Goal: Answer question/provide support: Share knowledge or assist other users

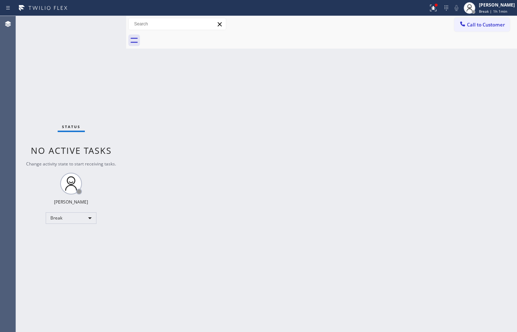
click at [493, 7] on div "[PERSON_NAME]" at bounding box center [497, 5] width 36 height 6
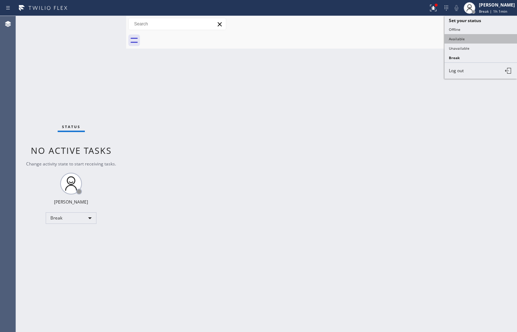
click at [478, 38] on button "Available" at bounding box center [481, 38] width 73 height 9
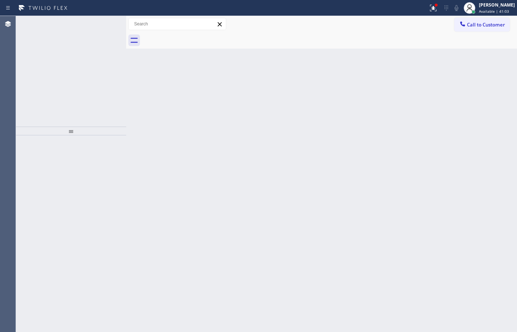
click at [86, 25] on span "Incoming call from queue [Test] All" at bounding box center [66, 26] width 60 height 5
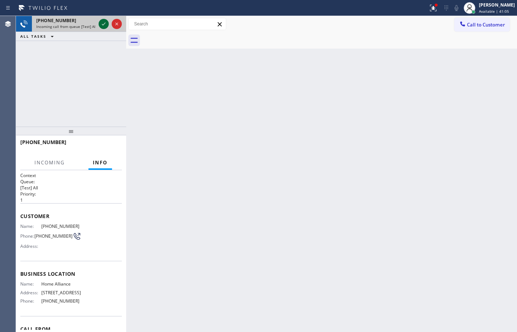
click at [106, 25] on icon at bounding box center [103, 24] width 9 height 9
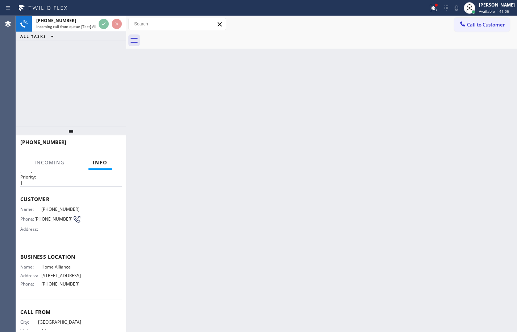
scroll to position [47, 0]
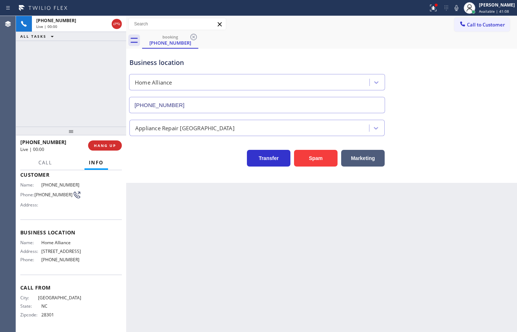
type input "[PHONE_NUMBER]"
click at [62, 240] on span "Home Alliance" at bounding box center [61, 242] width 40 height 5
copy span "Home Alliance"
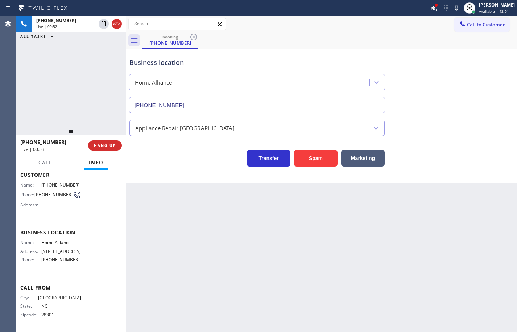
click at [63, 259] on span "[PHONE_NUMBER]" at bounding box center [61, 259] width 40 height 5
copy span "[PHONE_NUMBER]"
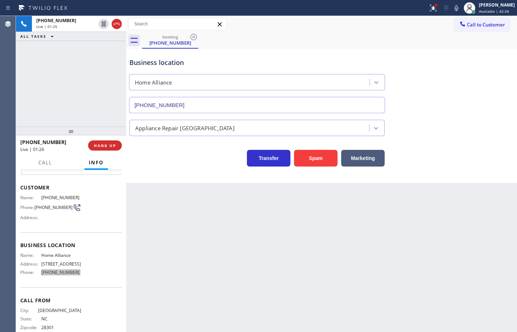
scroll to position [0, 0]
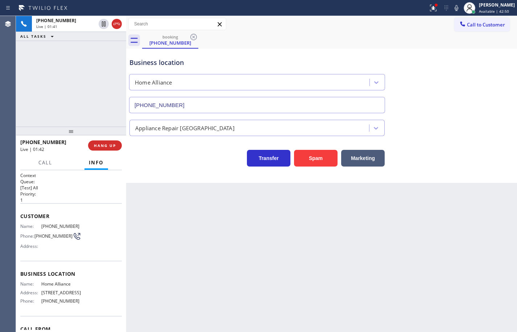
click at [58, 228] on span "[PHONE_NUMBER]" at bounding box center [61, 225] width 40 height 5
copy span "[PHONE_NUMBER]"
click at [452, 4] on icon at bounding box center [456, 8] width 9 height 9
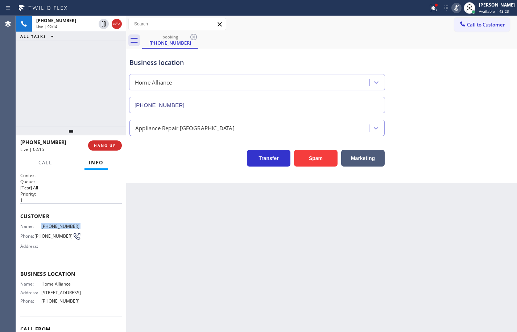
click at [455, 6] on icon at bounding box center [457, 8] width 4 height 6
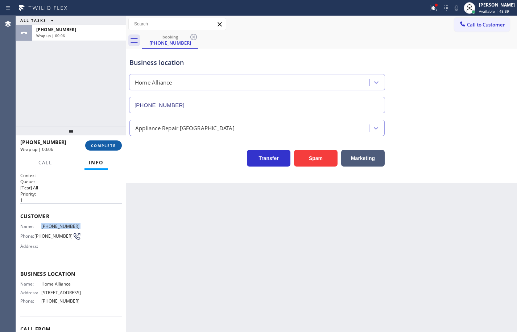
click at [102, 149] on button "COMPLETE" at bounding box center [103, 145] width 37 height 10
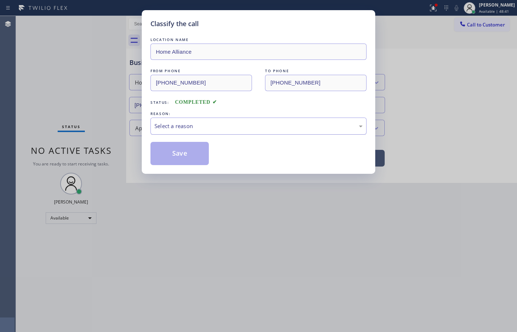
click at [227, 124] on div "Select a reason" at bounding box center [259, 126] width 208 height 8
drag, startPoint x: 188, startPoint y: 153, endPoint x: 214, endPoint y: 57, distance: 100.3
click at [187, 154] on button "Save" at bounding box center [180, 153] width 58 height 23
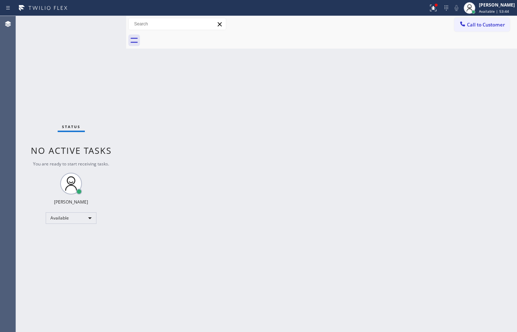
click at [60, 74] on div "Status No active tasks You are ready to start receiving tasks. [PERSON_NAME] Av…" at bounding box center [71, 174] width 110 height 316
click at [486, 137] on div "Back to Dashboard Change Sender ID Customers Technicians Select a contact Outbo…" at bounding box center [321, 174] width 391 height 316
click at [498, 31] on button "Call to Customer" at bounding box center [482, 25] width 55 height 14
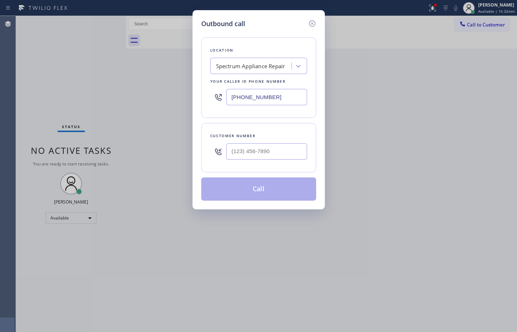
click at [284, 99] on input "[PHONE_NUMBER]" at bounding box center [266, 97] width 81 height 16
paste input "44) 988-0068"
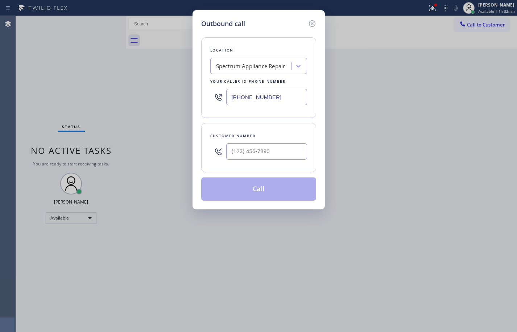
type input "[PHONE_NUMBER]"
click at [279, 150] on input "(___) ___-____" at bounding box center [266, 151] width 81 height 16
paste input "181) 879-5146"
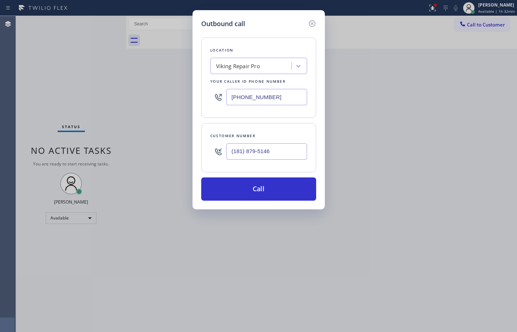
click at [279, 155] on input "(181) 879-5146" at bounding box center [266, 151] width 81 height 16
paste input "818) 795-1463"
type input "[PHONE_NUMBER]"
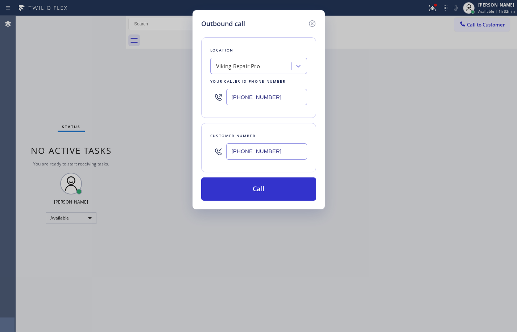
click at [281, 167] on div "Customer number [PHONE_NUMBER]" at bounding box center [258, 147] width 115 height 49
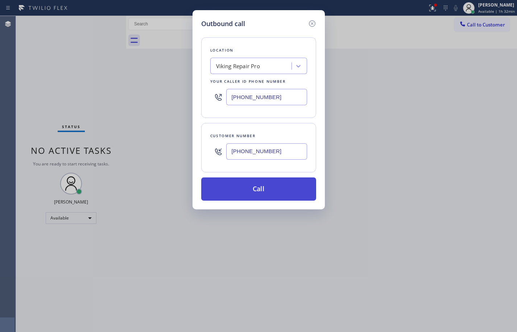
click at [274, 190] on button "Call" at bounding box center [258, 188] width 115 height 23
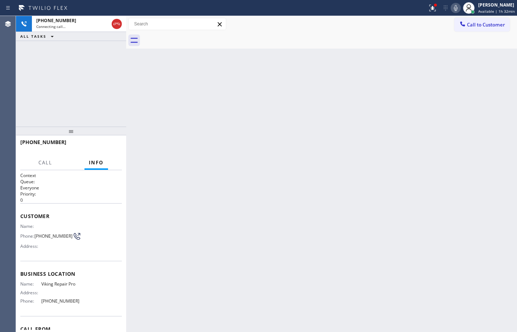
click at [67, 284] on span "Viking Repair Pro" at bounding box center [61, 283] width 40 height 5
click at [66, 284] on span "Viking Repair Pro" at bounding box center [61, 283] width 40 height 5
copy span "Viking Repair Pro"
click at [431, 9] on icon at bounding box center [432, 8] width 9 height 9
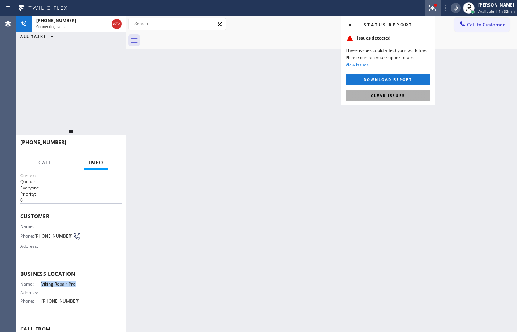
click at [418, 95] on button "Clear issues" at bounding box center [388, 95] width 85 height 10
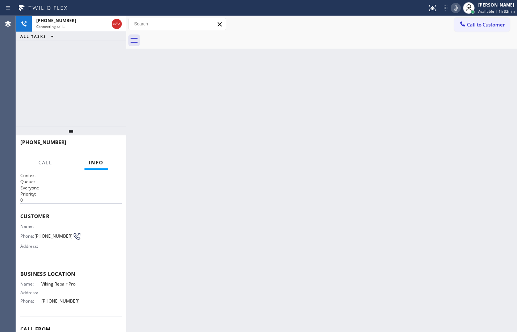
click at [427, 74] on div "Back to Dashboard Change Sender ID Customers Technicians Select a contact Outbo…" at bounding box center [321, 174] width 391 height 316
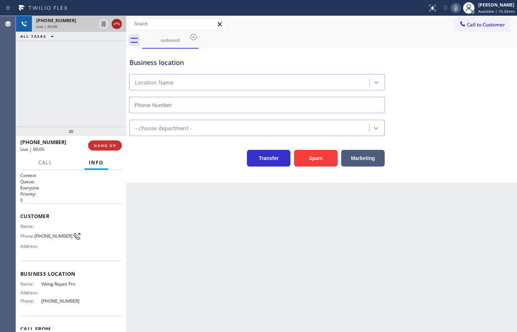
click at [115, 27] on icon at bounding box center [116, 24] width 9 height 9
type input "[PHONE_NUMBER]"
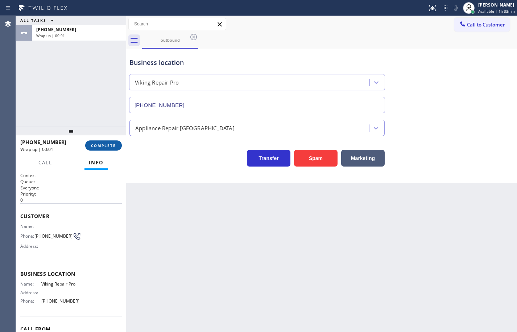
click at [114, 145] on span "COMPLETE" at bounding box center [103, 145] width 25 height 5
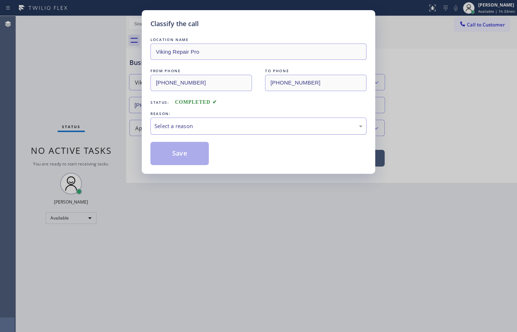
click at [194, 124] on div "Select a reason" at bounding box center [259, 126] width 208 height 8
click at [192, 160] on button "Save" at bounding box center [180, 153] width 58 height 23
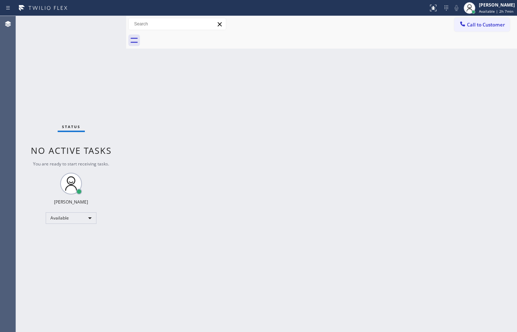
click at [489, 179] on div "Back to Dashboard Change Sender ID Customers Technicians Select a contact Outbo…" at bounding box center [321, 174] width 391 height 316
click at [503, 121] on div "Back to Dashboard Change Sender ID Customers Technicians Select a contact Outbo…" at bounding box center [321, 174] width 391 height 316
click at [494, 135] on div "Back to Dashboard Change Sender ID Customers Technicians Select a contact Outbo…" at bounding box center [321, 174] width 391 height 316
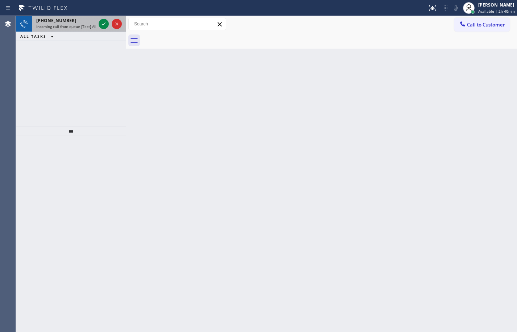
click at [75, 27] on span "Incoming call from queue [Test] All" at bounding box center [66, 26] width 60 height 5
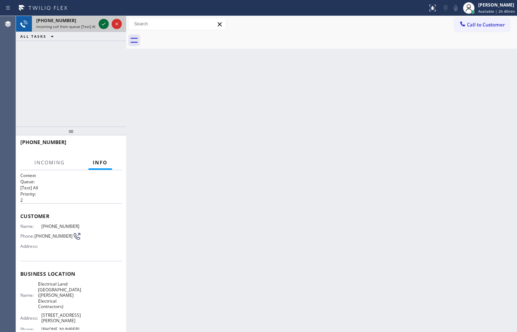
click at [102, 24] on icon at bounding box center [103, 24] width 9 height 9
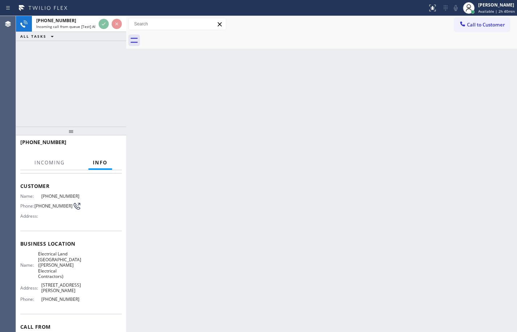
scroll to position [69, 0]
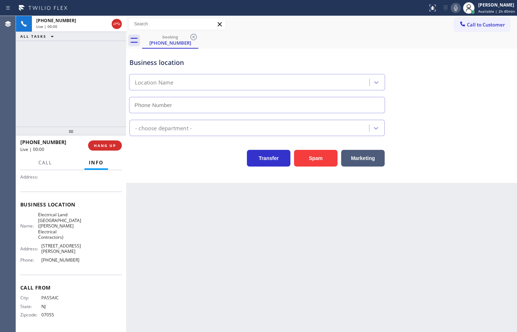
type input "[PHONE_NUMBER]"
click at [82, 268] on div "Business location Name: Electrical Land [GEOGRAPHIC_DATA]([PERSON_NAME] Electri…" at bounding box center [71, 233] width 102 height 83
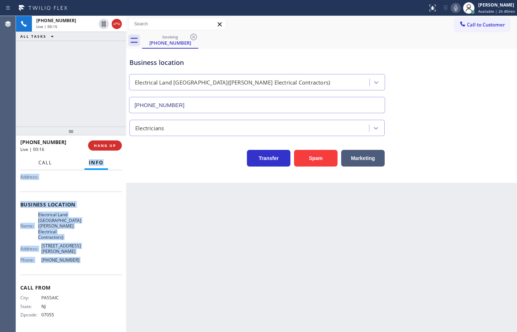
scroll to position [0, 0]
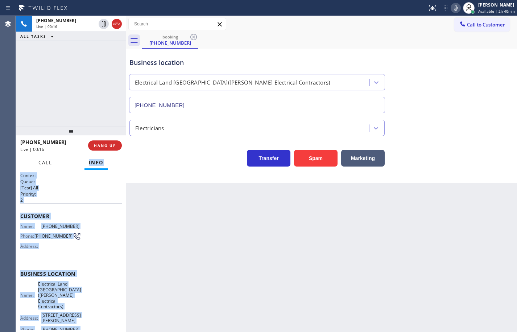
drag, startPoint x: 82, startPoint y: 268, endPoint x: 52, endPoint y: 160, distance: 112.2
click at [52, 160] on div "Call Info [PHONE_NUMBER] Live Context Queue: [Test] All Priority: 2 Customer Na…" at bounding box center [71, 244] width 110 height 176
click at [38, 216] on span "Customer" at bounding box center [71, 216] width 102 height 7
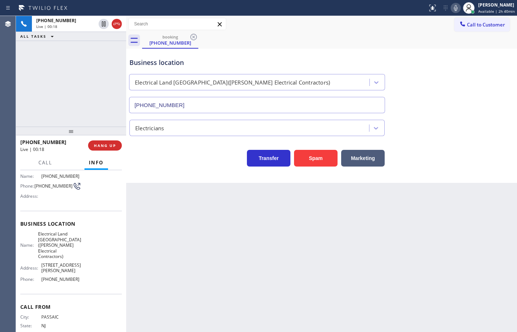
scroll to position [33, 0]
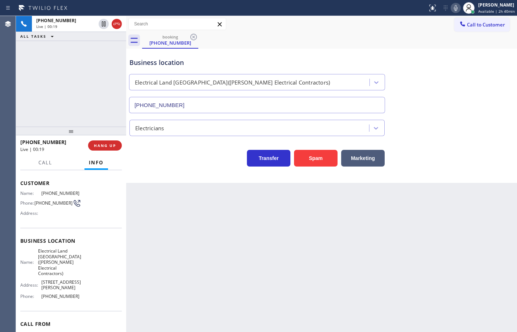
click at [85, 293] on div "Name: Electrical Land [GEOGRAPHIC_DATA]([PERSON_NAME] Electrical Contractors) A…" at bounding box center [71, 275] width 102 height 54
click at [85, 298] on div "Name: Electrical Land [GEOGRAPHIC_DATA]([PERSON_NAME] Electrical Contractors) A…" at bounding box center [71, 275] width 102 height 54
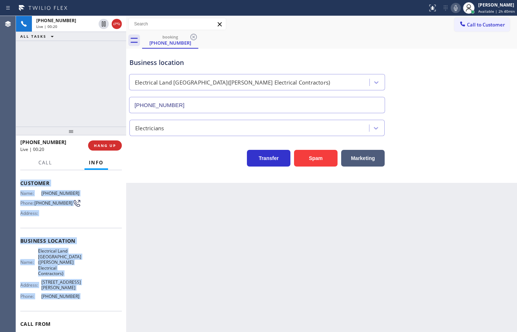
drag, startPoint x: 85, startPoint y: 298, endPoint x: 26, endPoint y: 187, distance: 125.3
click at [26, 187] on div "Context Queue: [Test] All Priority: 2 Customer Name: [PHONE_NUMBER] Phone: [PHO…" at bounding box center [71, 252] width 102 height 227
click at [26, 187] on div "Customer Name: [PHONE_NUMBER] Phone: [PHONE_NUMBER] Address:" at bounding box center [71, 199] width 102 height 58
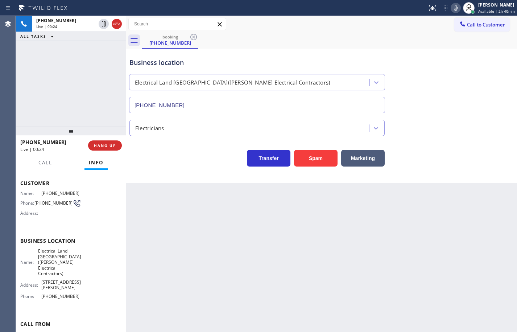
click at [81, 288] on div "Name: Electrical Land [GEOGRAPHIC_DATA]([PERSON_NAME] Electrical Contractors) A…" at bounding box center [71, 275] width 102 height 54
click at [84, 296] on div "Name: Electrical Land [GEOGRAPHIC_DATA]([PERSON_NAME] Electrical Contractors) A…" at bounding box center [71, 275] width 102 height 54
drag, startPoint x: 84, startPoint y: 296, endPoint x: 63, endPoint y: 251, distance: 50.0
click at [63, 251] on div "Name: Electrical Land [GEOGRAPHIC_DATA]([PERSON_NAME] Electrical Contractors) A…" at bounding box center [71, 275] width 102 height 54
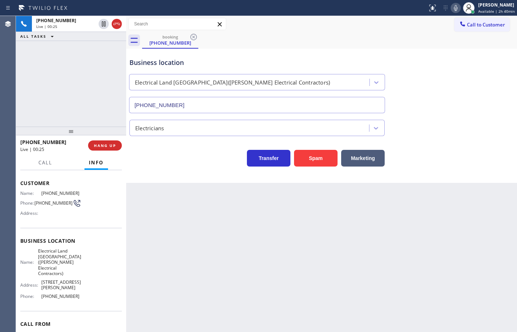
click at [26, 181] on span "Customer" at bounding box center [71, 183] width 102 height 7
click at [22, 182] on span "Customer" at bounding box center [71, 183] width 102 height 7
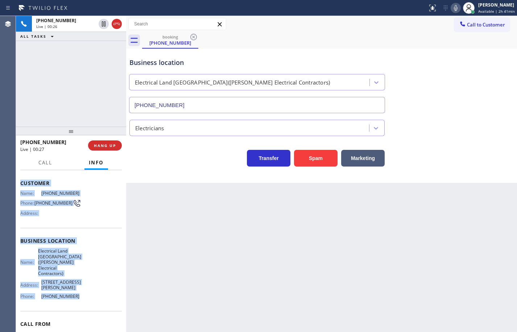
drag, startPoint x: 21, startPoint y: 182, endPoint x: 81, endPoint y: 295, distance: 127.7
click at [81, 295] on div "Context Queue: [Test] All Priority: 2 Customer Name: [PHONE_NUMBER] Phone: [PHO…" at bounding box center [71, 252] width 102 height 227
click at [81, 295] on div "Name: Electrical Land [GEOGRAPHIC_DATA]([PERSON_NAME] Electrical Contractors) A…" at bounding box center [71, 275] width 102 height 54
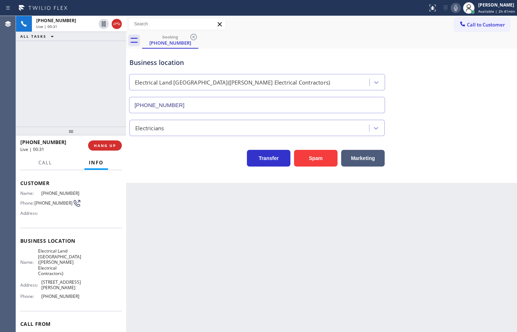
click at [82, 298] on div "Name: Electrical Land [GEOGRAPHIC_DATA]([PERSON_NAME] Electrical Contractors) A…" at bounding box center [71, 275] width 102 height 54
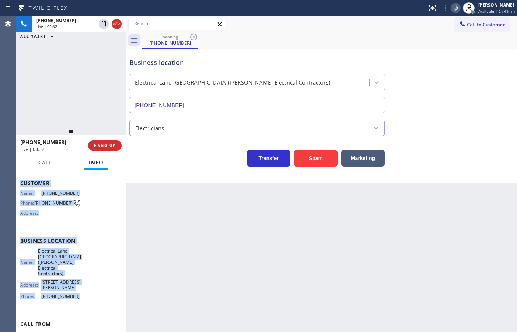
drag, startPoint x: 82, startPoint y: 298, endPoint x: 23, endPoint y: 185, distance: 127.0
click at [23, 185] on div "Context Queue: [Test] All Priority: 2 Customer Name: [PHONE_NUMBER] Phone: [PHO…" at bounding box center [71, 252] width 102 height 227
click at [23, 185] on span "Customer" at bounding box center [71, 183] width 102 height 7
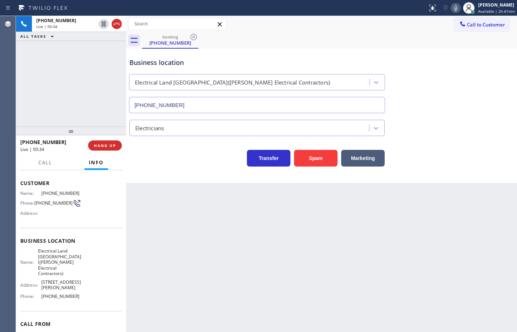
click at [23, 183] on span "Customer" at bounding box center [71, 183] width 102 height 7
click at [22, 182] on span "Customer" at bounding box center [71, 183] width 102 height 7
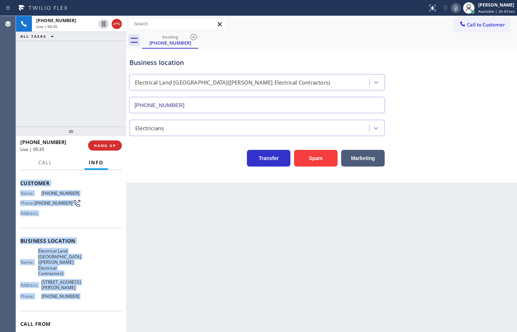
drag, startPoint x: 22, startPoint y: 182, endPoint x: 79, endPoint y: 293, distance: 124.6
click at [79, 293] on div "Context Queue: [Test] All Priority: 2 Customer Name: [PHONE_NUMBER] Phone: [PHO…" at bounding box center [71, 252] width 102 height 227
copy div "Customer Name: [PHONE_NUMBER] Phone: [PHONE_NUMBER] Address: Business location …"
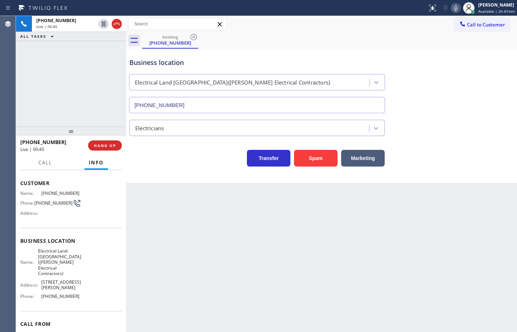
click at [154, 222] on div "Back to Dashboard Change Sender ID Customers Technicians Select a contact Outbo…" at bounding box center [321, 174] width 391 height 316
click at [452, 10] on icon at bounding box center [456, 8] width 9 height 9
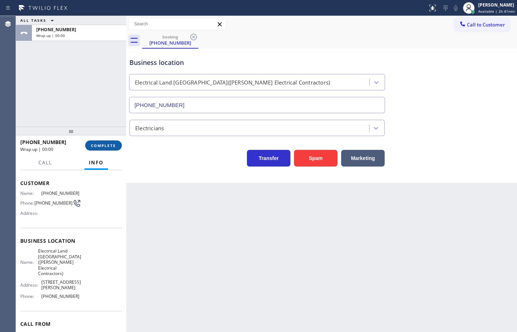
click at [105, 141] on button "COMPLETE" at bounding box center [103, 145] width 37 height 10
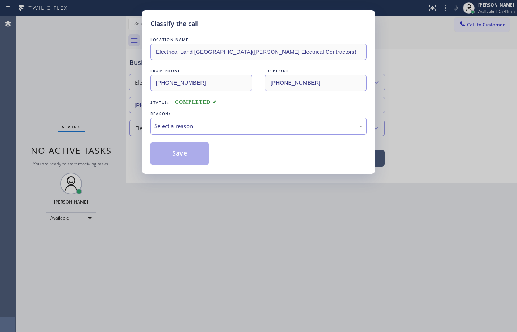
click at [191, 124] on div "Select a reason" at bounding box center [259, 126] width 208 height 8
click at [194, 161] on button "Save" at bounding box center [180, 153] width 58 height 23
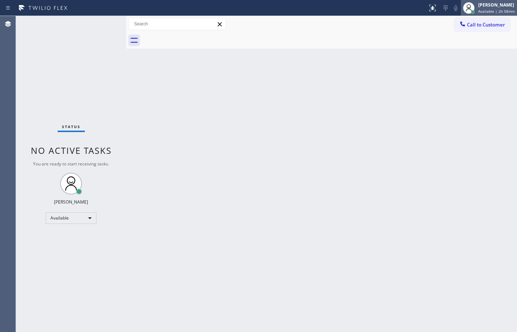
click at [499, 12] on span "Available | 2h 58min" at bounding box center [496, 11] width 37 height 5
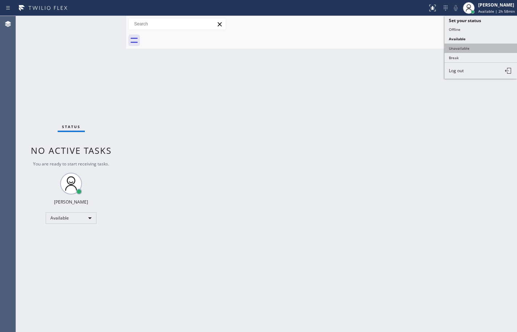
click at [488, 50] on button "Unavailable" at bounding box center [481, 48] width 73 height 9
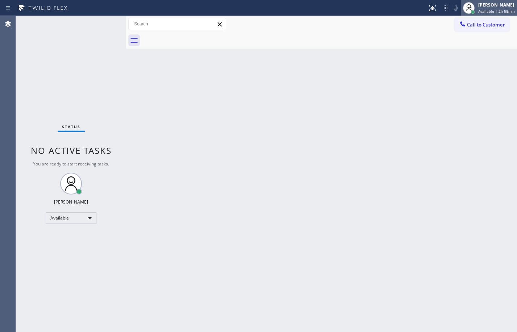
click at [481, 11] on span "Available | 2h 58min" at bounding box center [496, 11] width 37 height 5
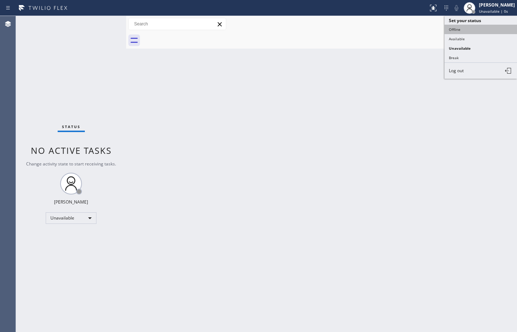
click at [478, 31] on button "Offline" at bounding box center [481, 29] width 73 height 9
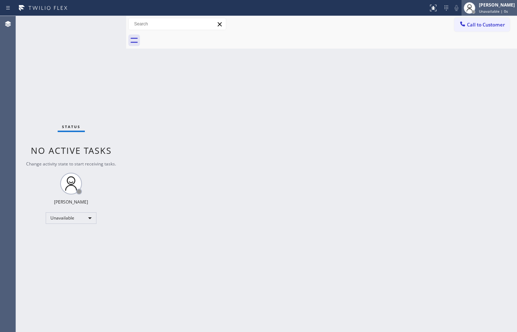
click at [485, 11] on span "Unavailable | 0s" at bounding box center [493, 11] width 29 height 5
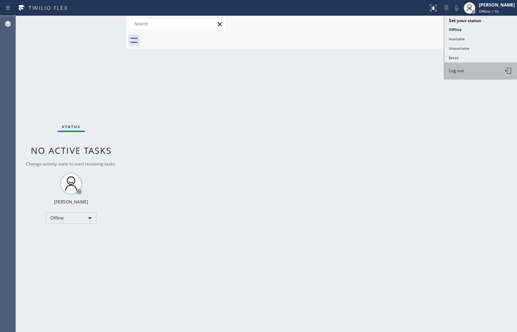
click at [482, 75] on button "Log out" at bounding box center [481, 71] width 73 height 16
